Goal: Task Accomplishment & Management: Use online tool/utility

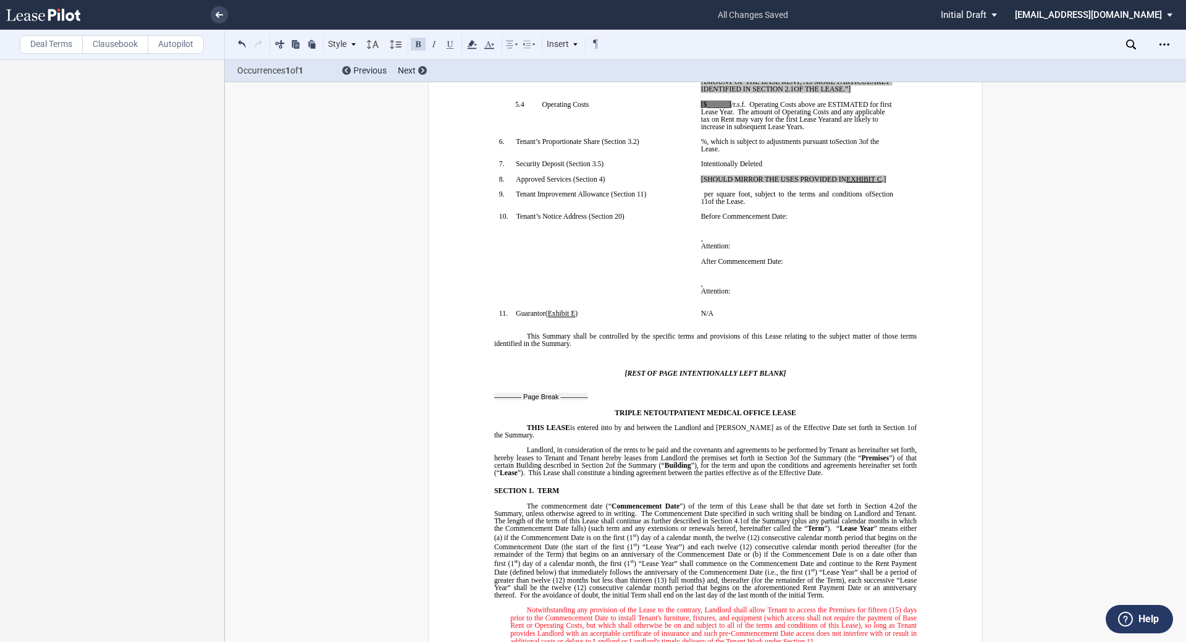
scroll to position [131, 0]
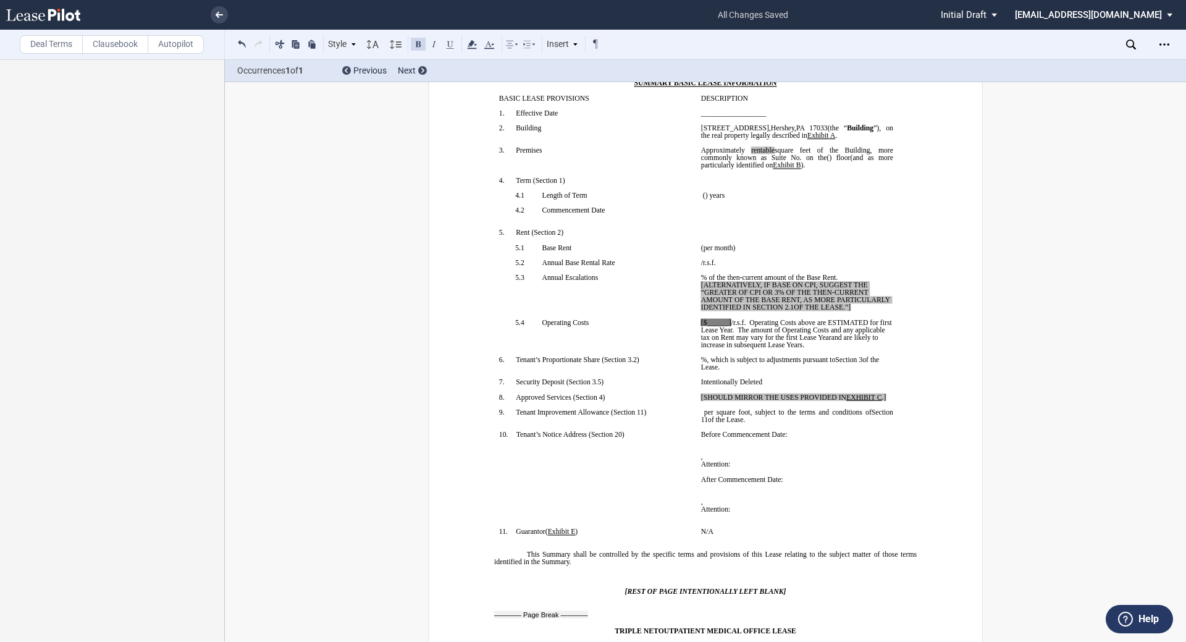
click at [762, 347] on span "and are likely to increase in subsequent Lease Years" at bounding box center [790, 341] width 179 height 15
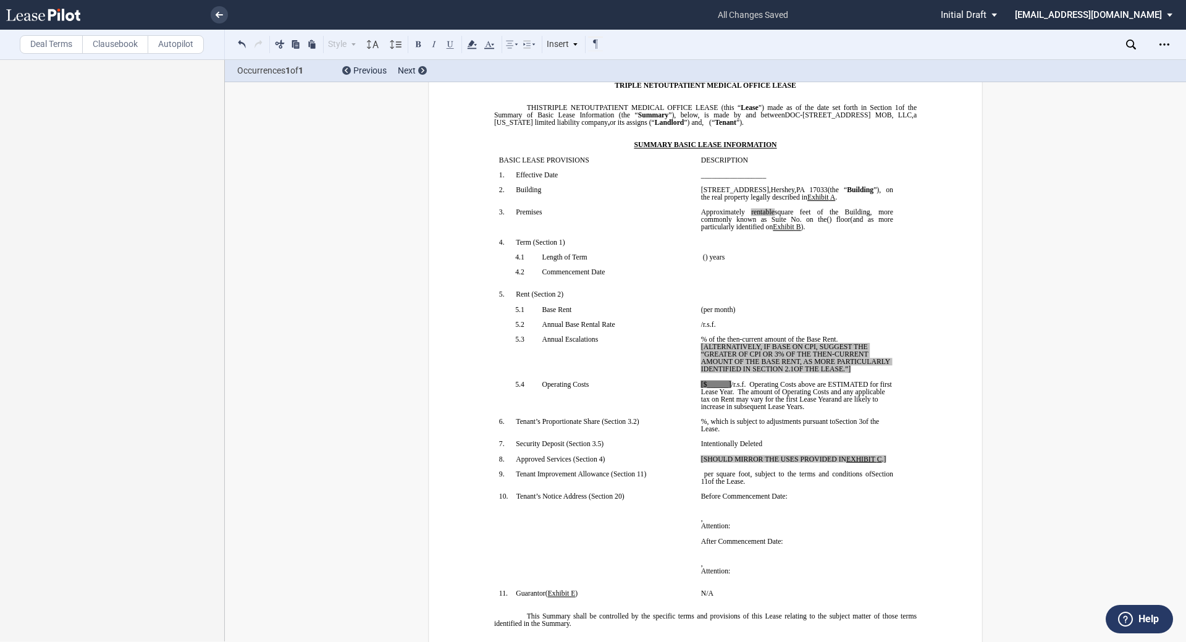
scroll to position [0, 0]
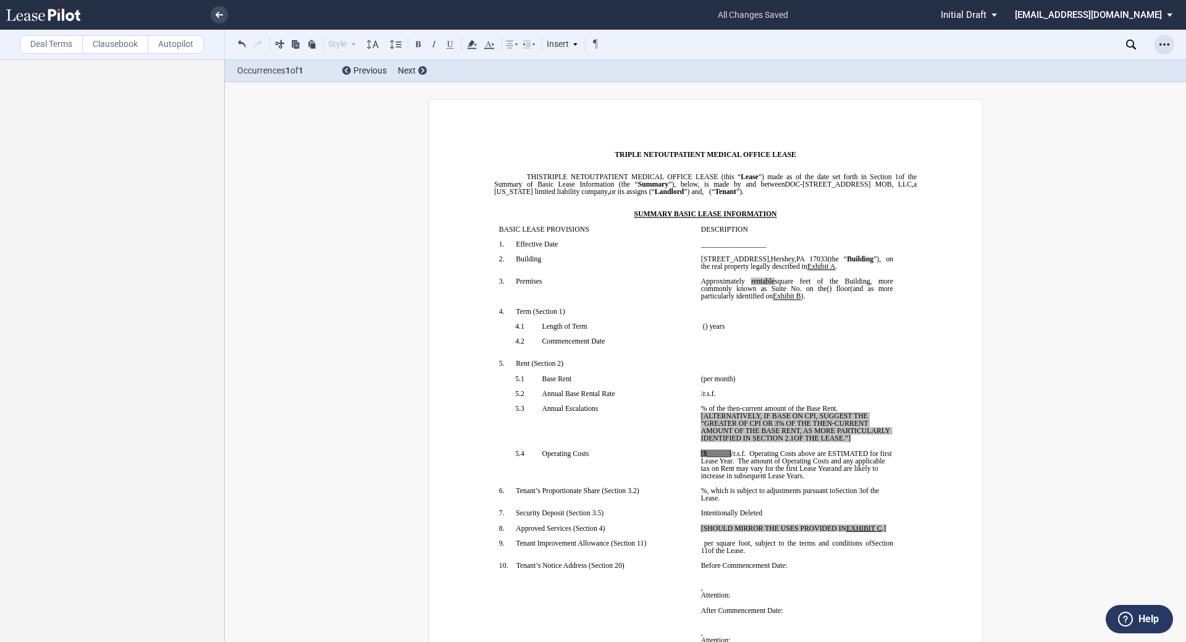
click at [1157, 44] on div "Open Lease options menu" at bounding box center [1165, 45] width 20 height 20
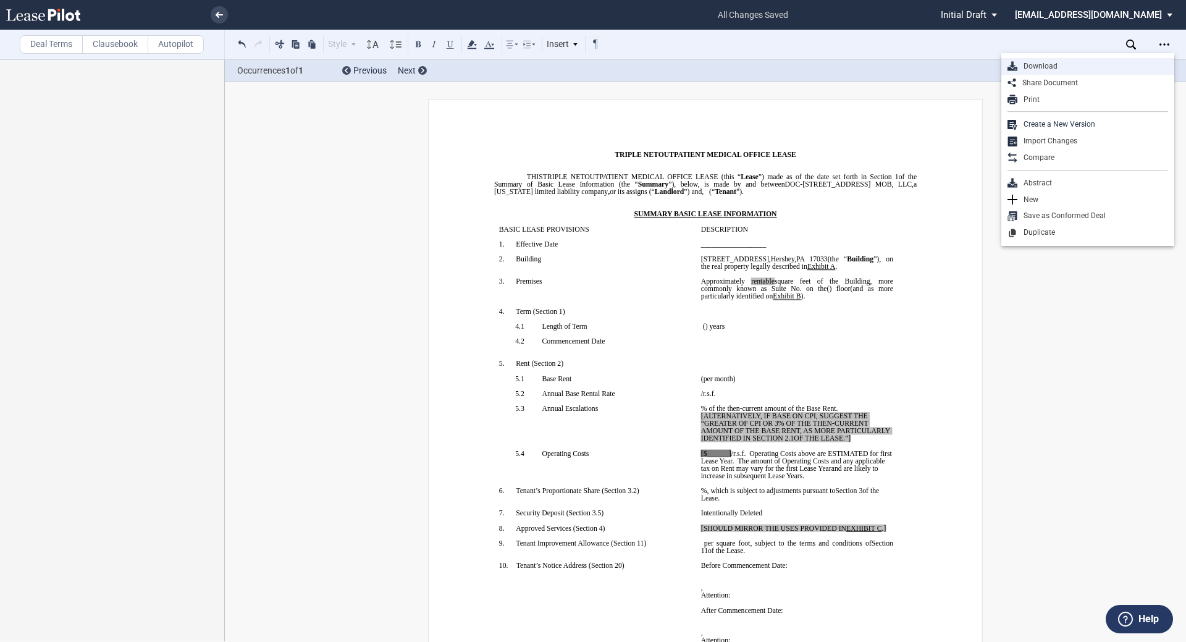
click at [1077, 70] on div "Download" at bounding box center [1093, 66] width 151 height 11
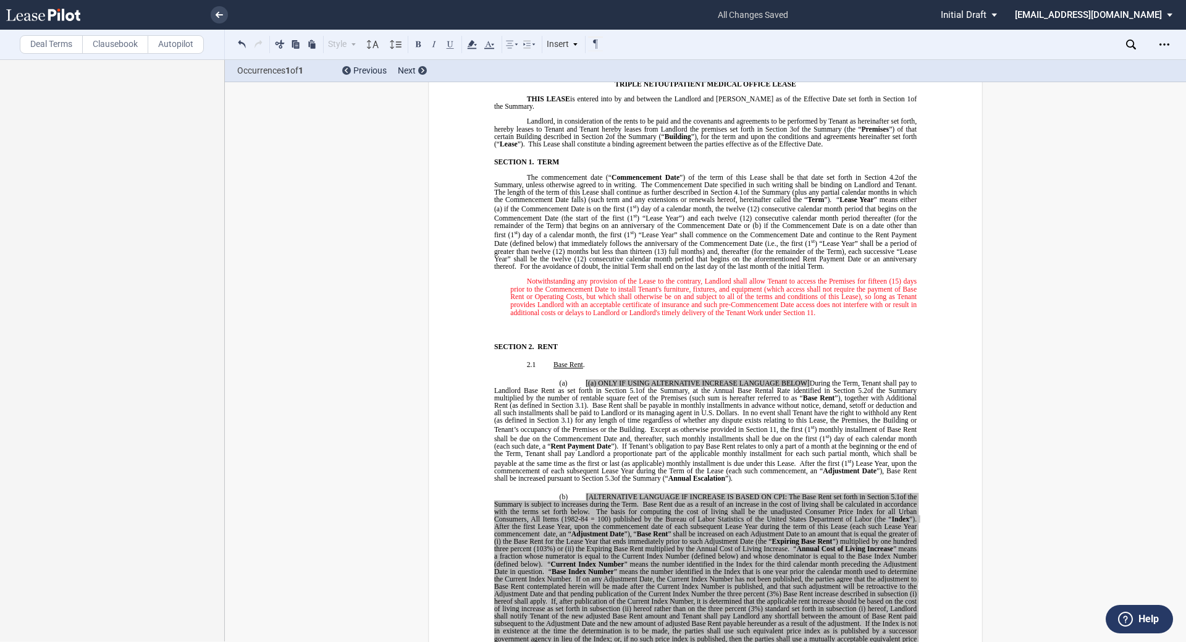
scroll to position [618, 0]
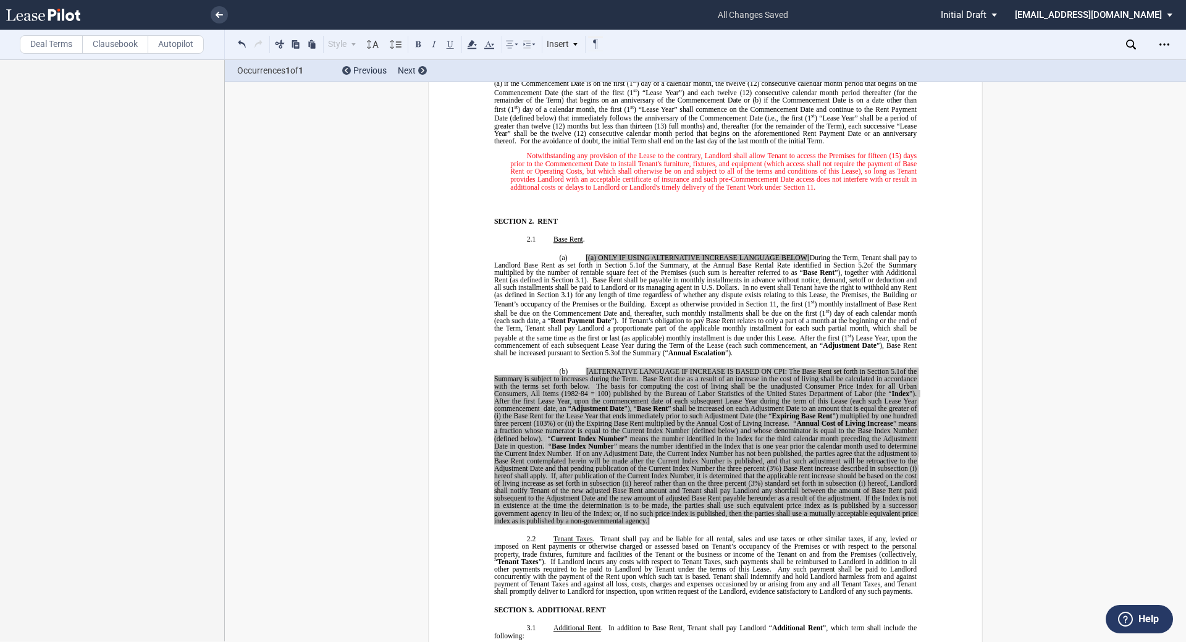
click at [645, 338] on span ") Lease Year, upon the commencement of each subsequent Lease Year during the Te…" at bounding box center [706, 341] width 424 height 15
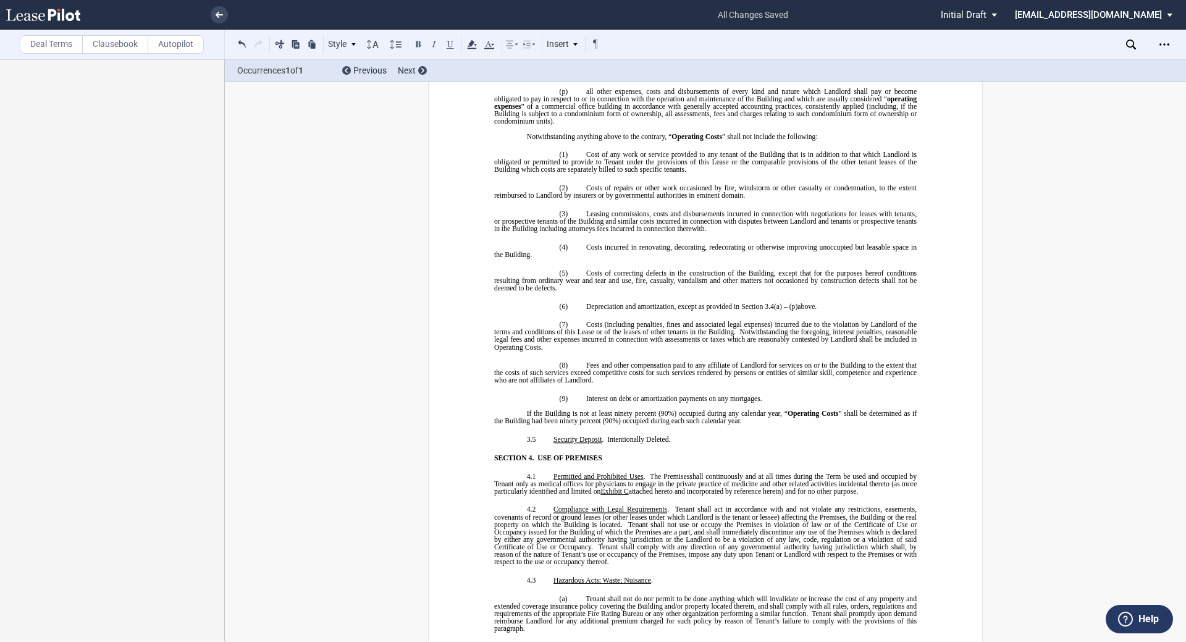
scroll to position [2595, 0]
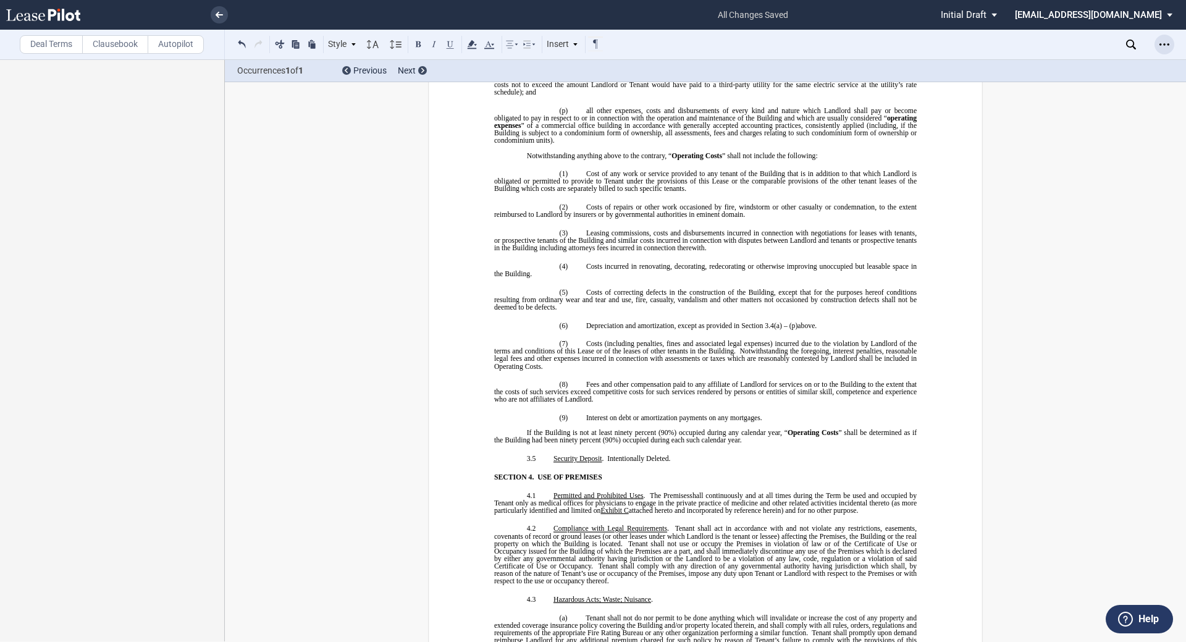
click at [1157, 43] on div "Open Lease options menu" at bounding box center [1165, 45] width 20 height 20
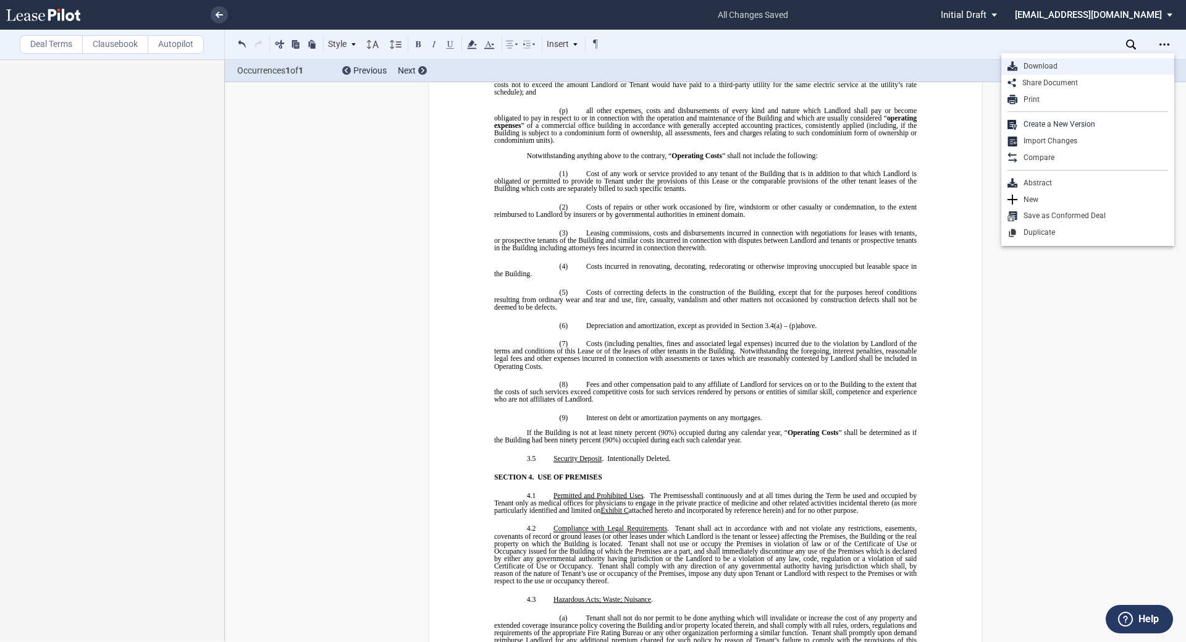
click at [1117, 60] on div "Download" at bounding box center [1088, 66] width 173 height 17
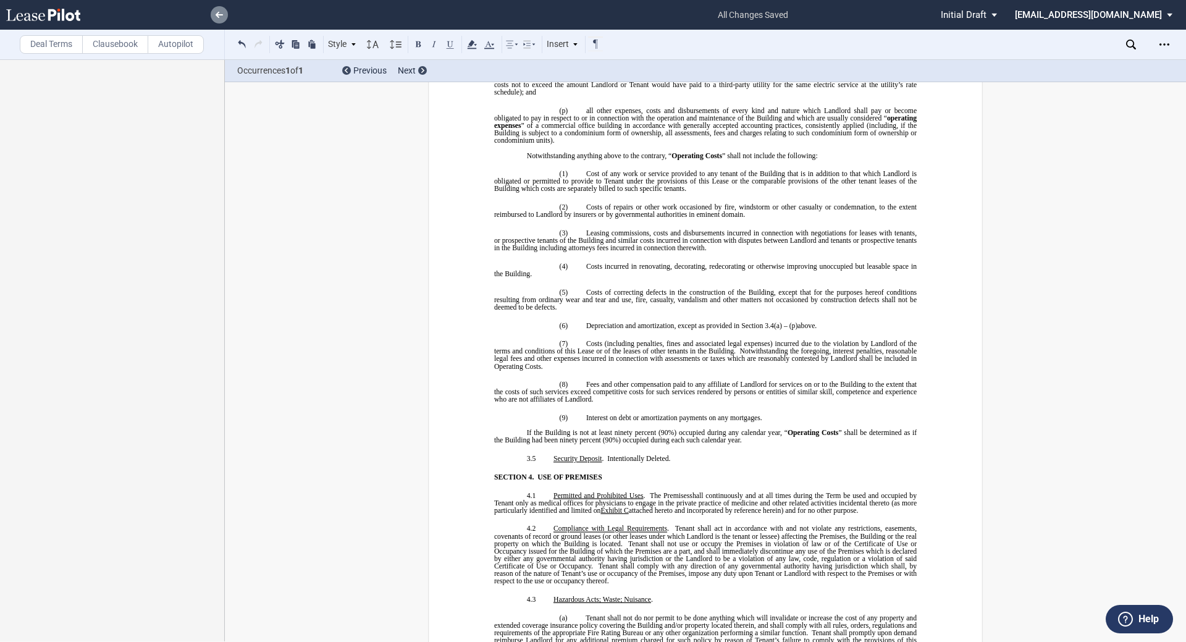
click at [222, 16] on icon at bounding box center [219, 15] width 7 height 6
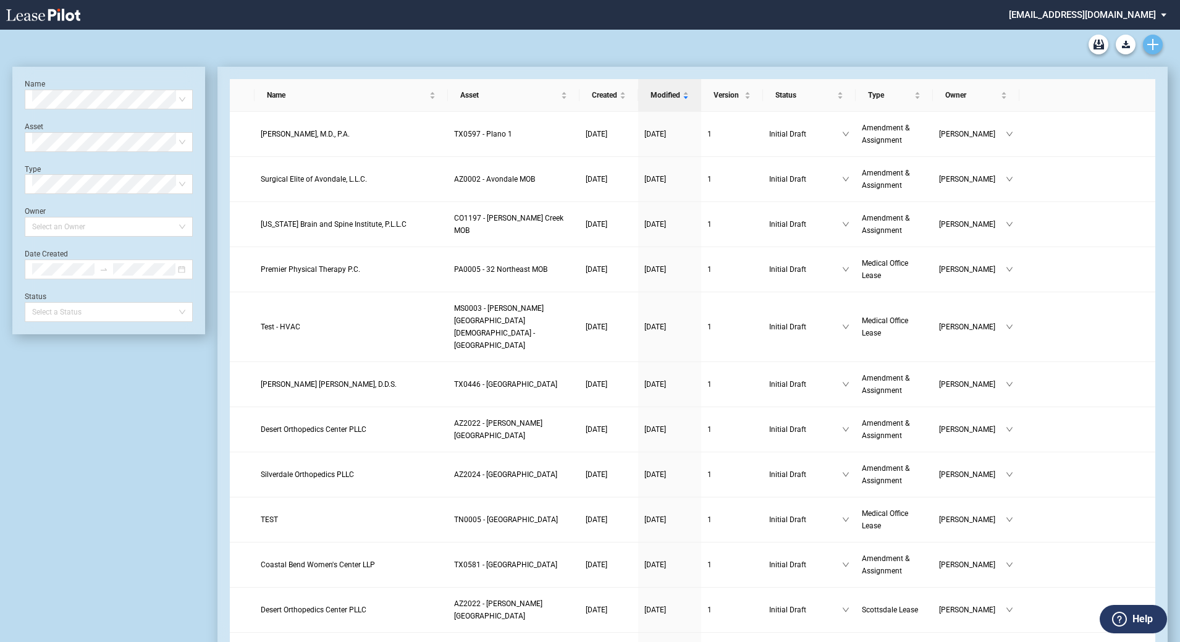
click at [1157, 48] on icon "Create new document" at bounding box center [1152, 44] width 11 height 11
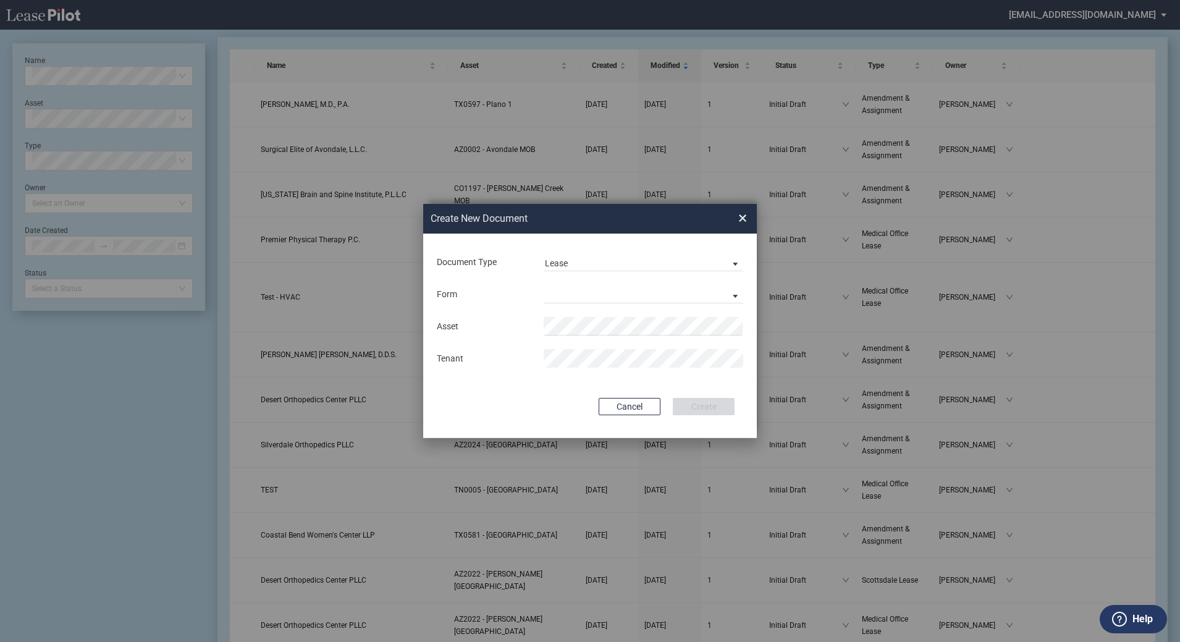
click at [692, 280] on div "Form Medical Office Lease Scottsdale Lease Louisville Lease 1370 Medical Place …" at bounding box center [590, 294] width 309 height 32
click at [691, 289] on md-select "Medical Office Lease Scottsdale Lease Louisville Lease 1370 Medical Place Lease…" at bounding box center [644, 294] width 200 height 19
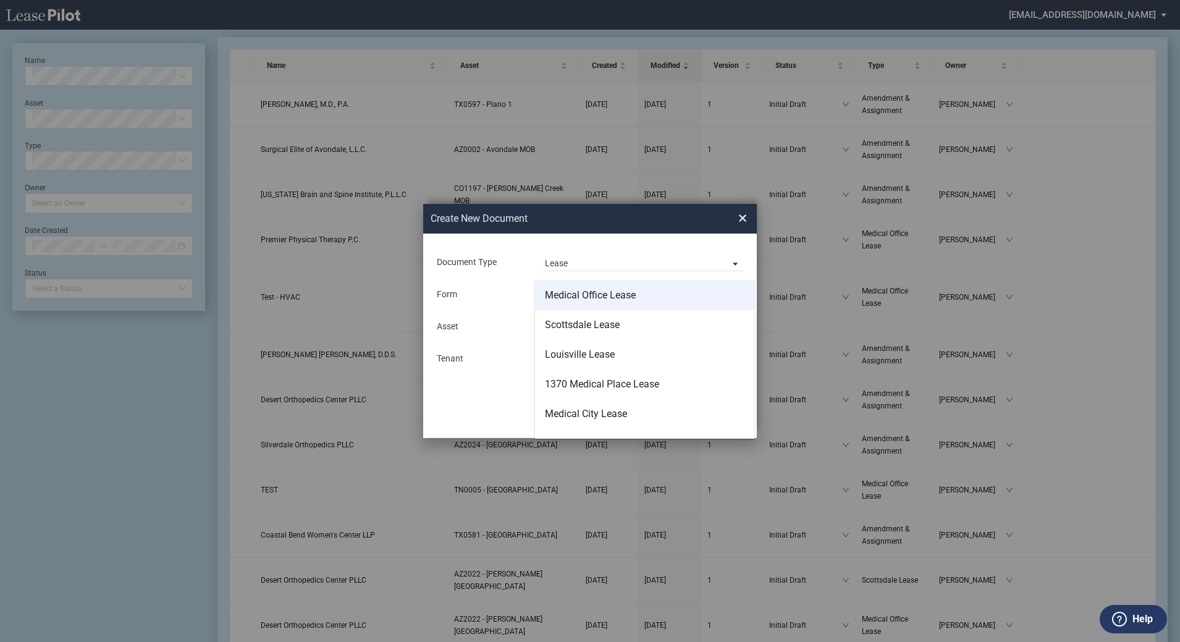
click at [667, 301] on md-option "Medical Office Lease" at bounding box center [644, 296] width 219 height 30
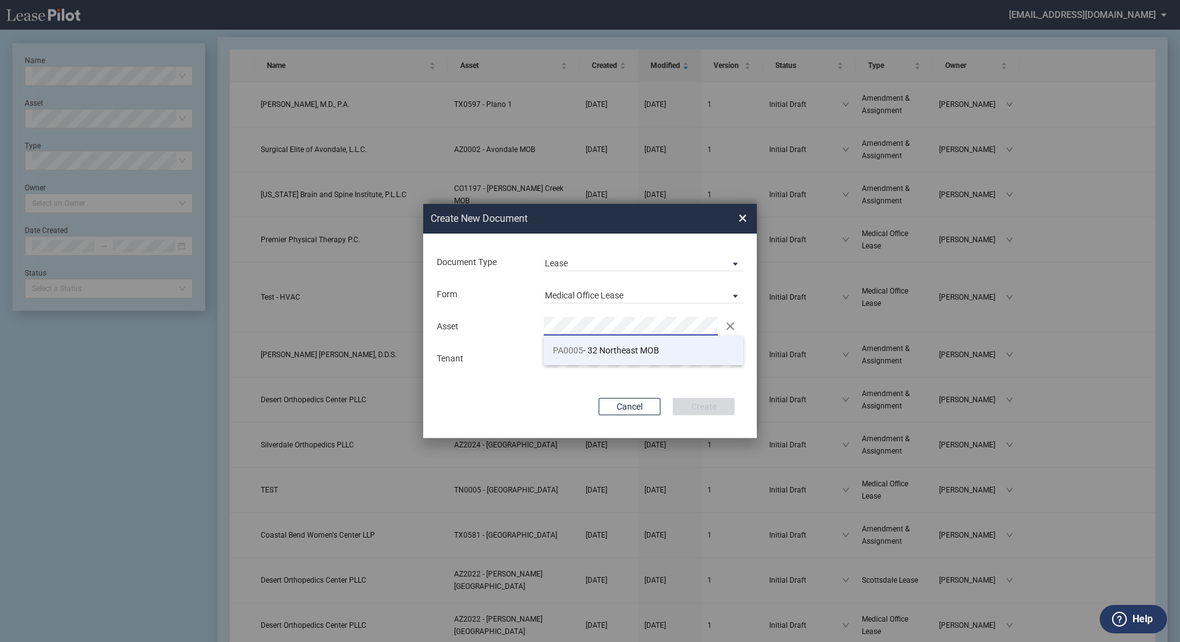
click at [566, 354] on span "PA0005" at bounding box center [568, 350] width 30 height 10
click at [610, 343] on div "Asset Clear Tenant" at bounding box center [590, 342] width 309 height 64
click at [689, 403] on button "Create" at bounding box center [704, 406] width 62 height 17
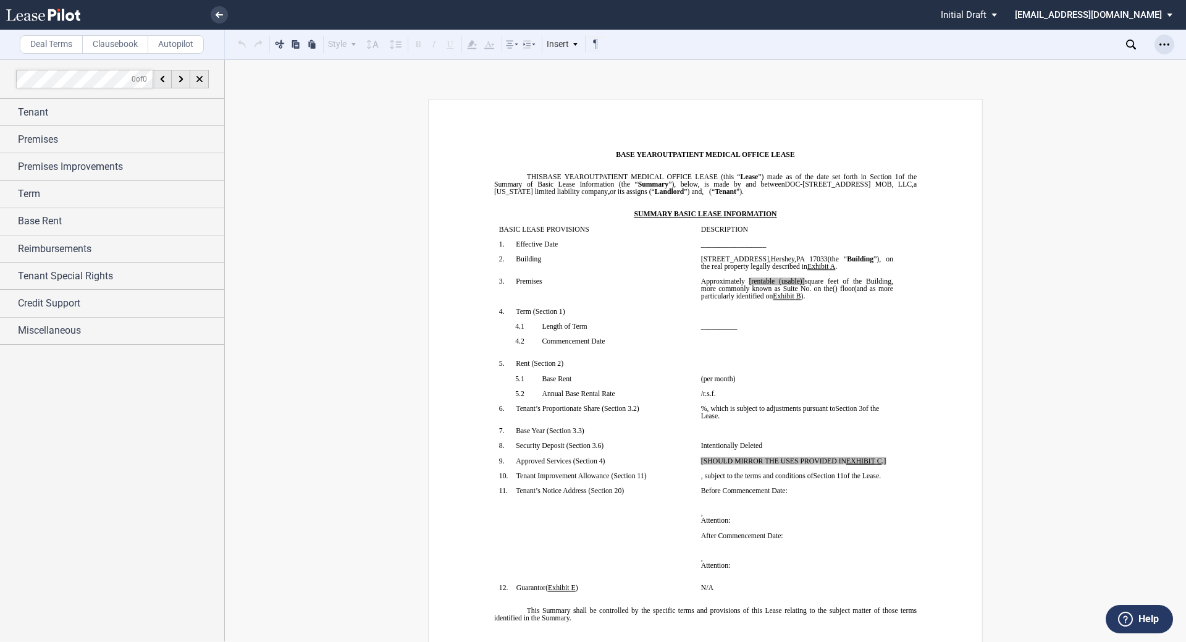
click at [1169, 48] on icon "Open Lease options menu" at bounding box center [1165, 45] width 10 height 10
click at [1143, 65] on div "Download" at bounding box center [1093, 66] width 151 height 11
